Goal: Task Accomplishment & Management: Use online tool/utility

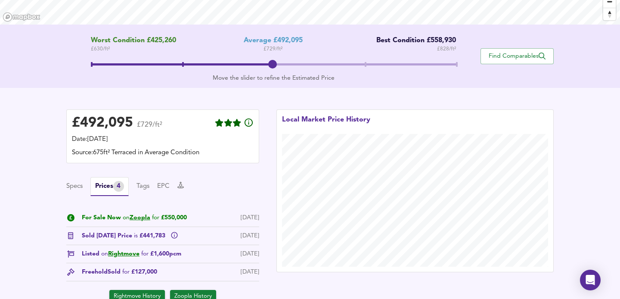
scroll to position [155, 0]
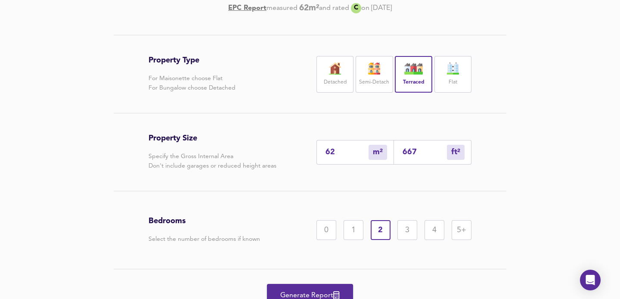
scroll to position [172, 0]
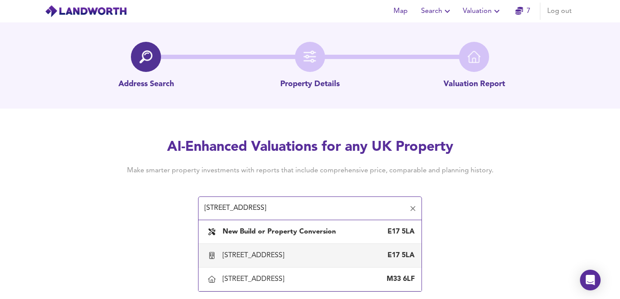
click at [287, 255] on div "[STREET_ADDRESS]" at bounding box center [254, 254] width 65 height 9
type input "[STREET_ADDRESS]"
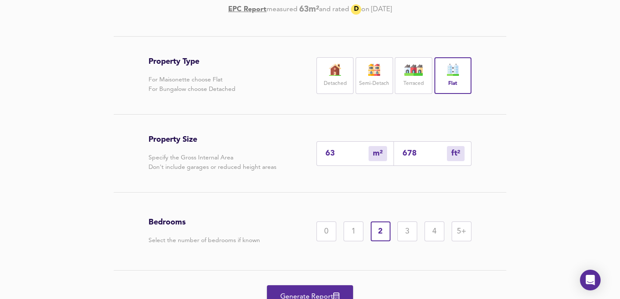
scroll to position [155, 0]
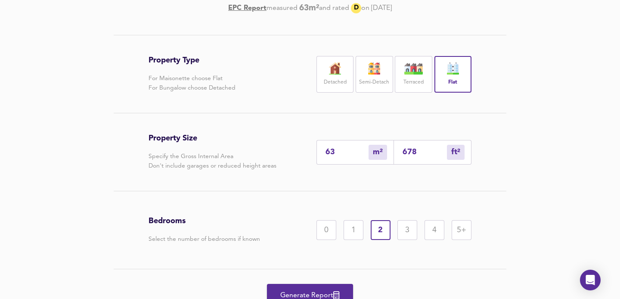
drag, startPoint x: 420, startPoint y: 151, endPoint x: 408, endPoint y: 151, distance: 12.5
click at [408, 151] on input "678" at bounding box center [424, 152] width 44 height 9
type input "6"
type input "69"
type input "64"
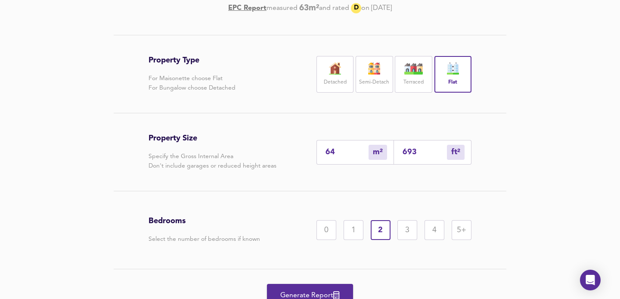
type input "693"
click at [543, 192] on div "Property Type For Maisonette choose Flat For Bungalow choose Detached Detached …" at bounding box center [310, 186] width 620 height 303
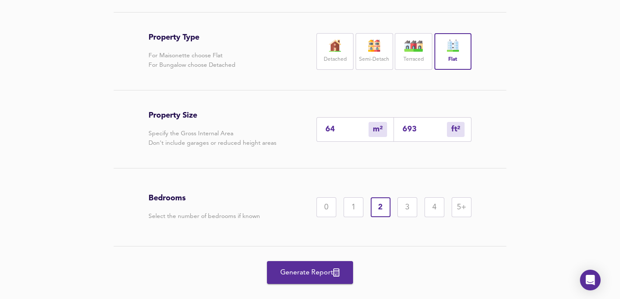
scroll to position [189, 0]
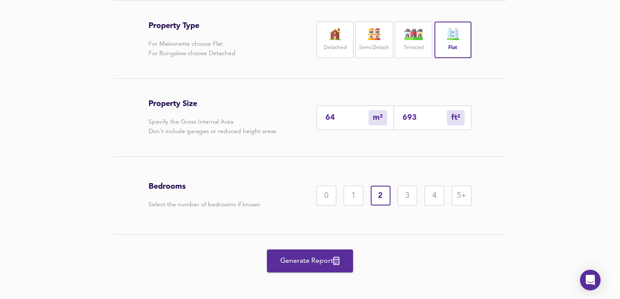
click at [305, 258] on span "Generate Report" at bounding box center [309, 261] width 69 height 12
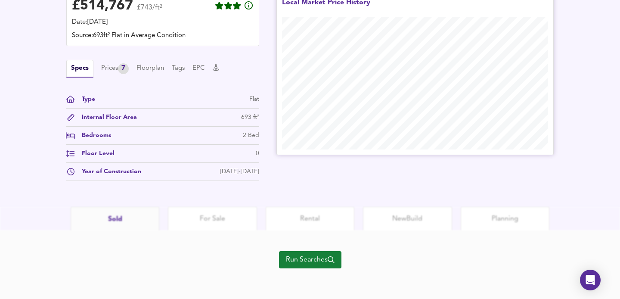
scroll to position [271, 0]
click at [115, 73] on div "Prices 7" at bounding box center [115, 68] width 28 height 11
